Goal: Navigation & Orientation: Find specific page/section

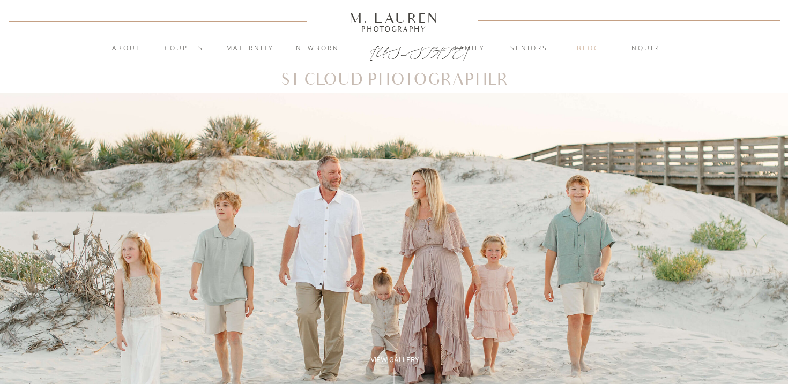
click at [588, 50] on nav "blog" at bounding box center [588, 48] width 58 height 11
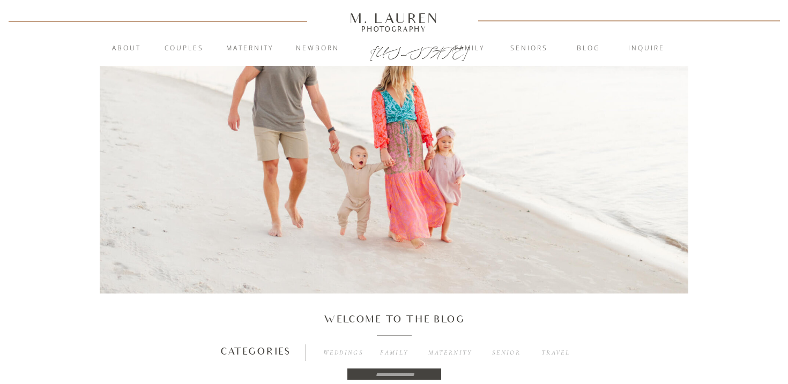
scroll to position [244, 0]
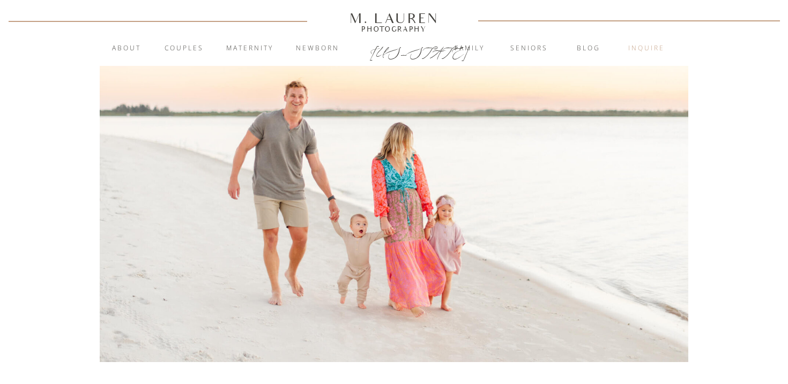
click at [643, 49] on nav "inquire" at bounding box center [646, 48] width 58 height 11
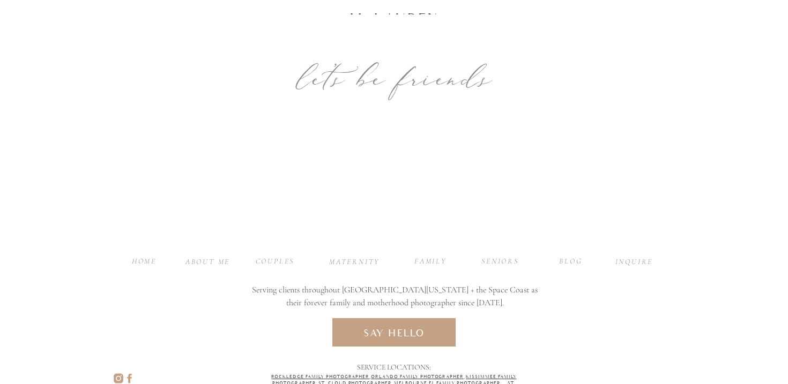
scroll to position [613, 0]
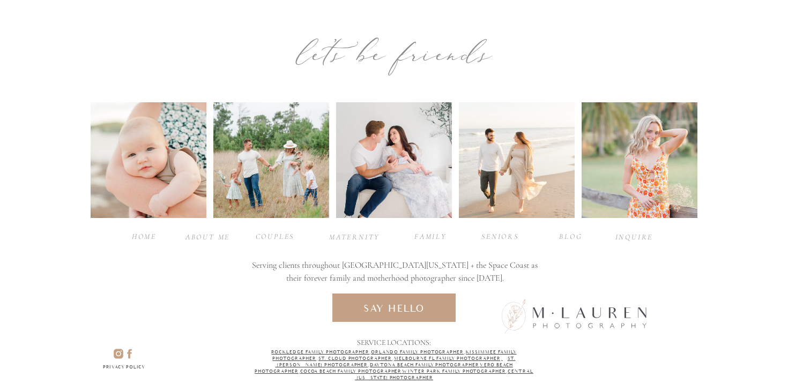
click at [142, 238] on div "Home" at bounding box center [144, 236] width 43 height 10
